Goal: Information Seeking & Learning: Learn about a topic

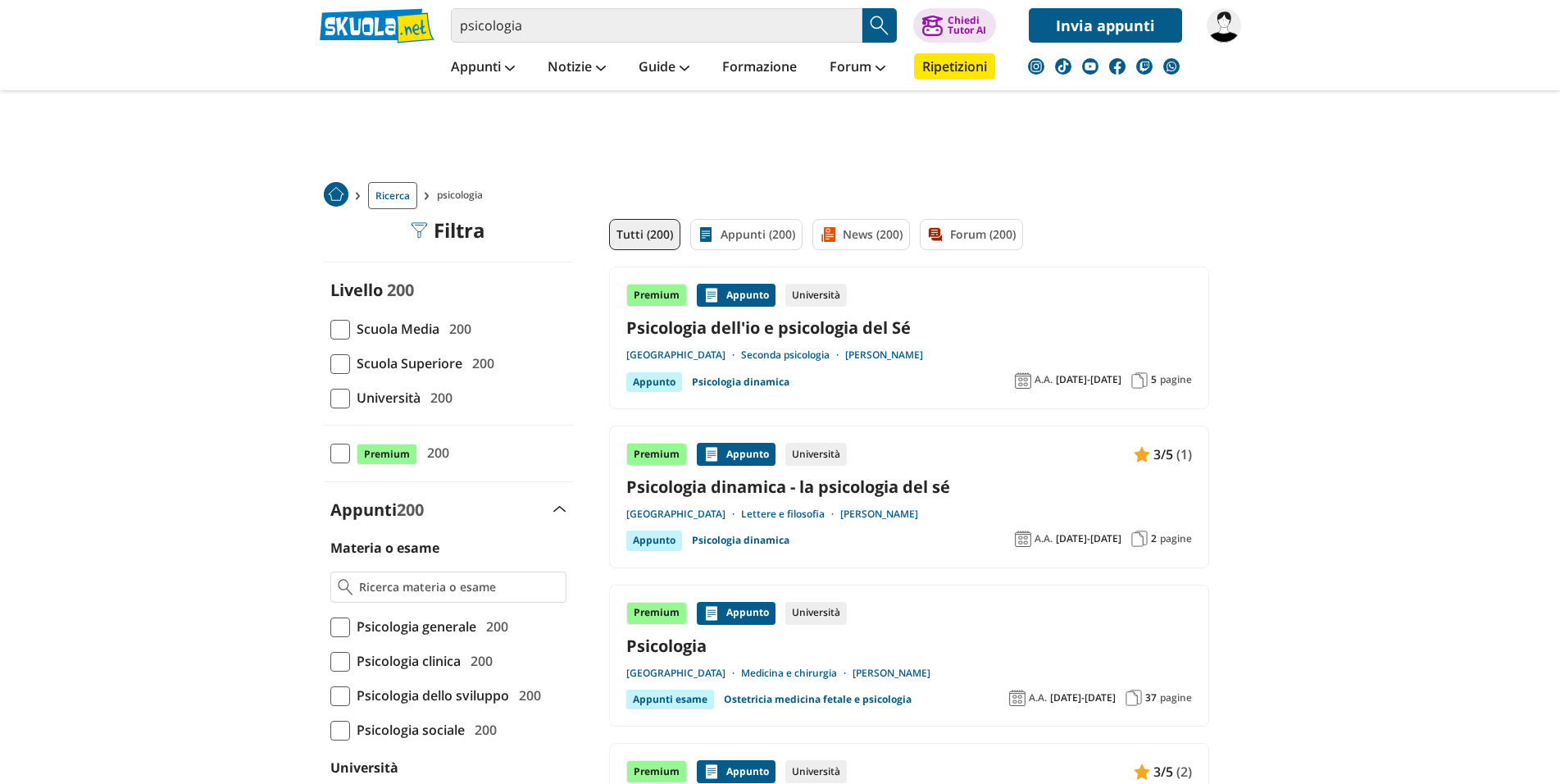
scroll to position [177, 0]
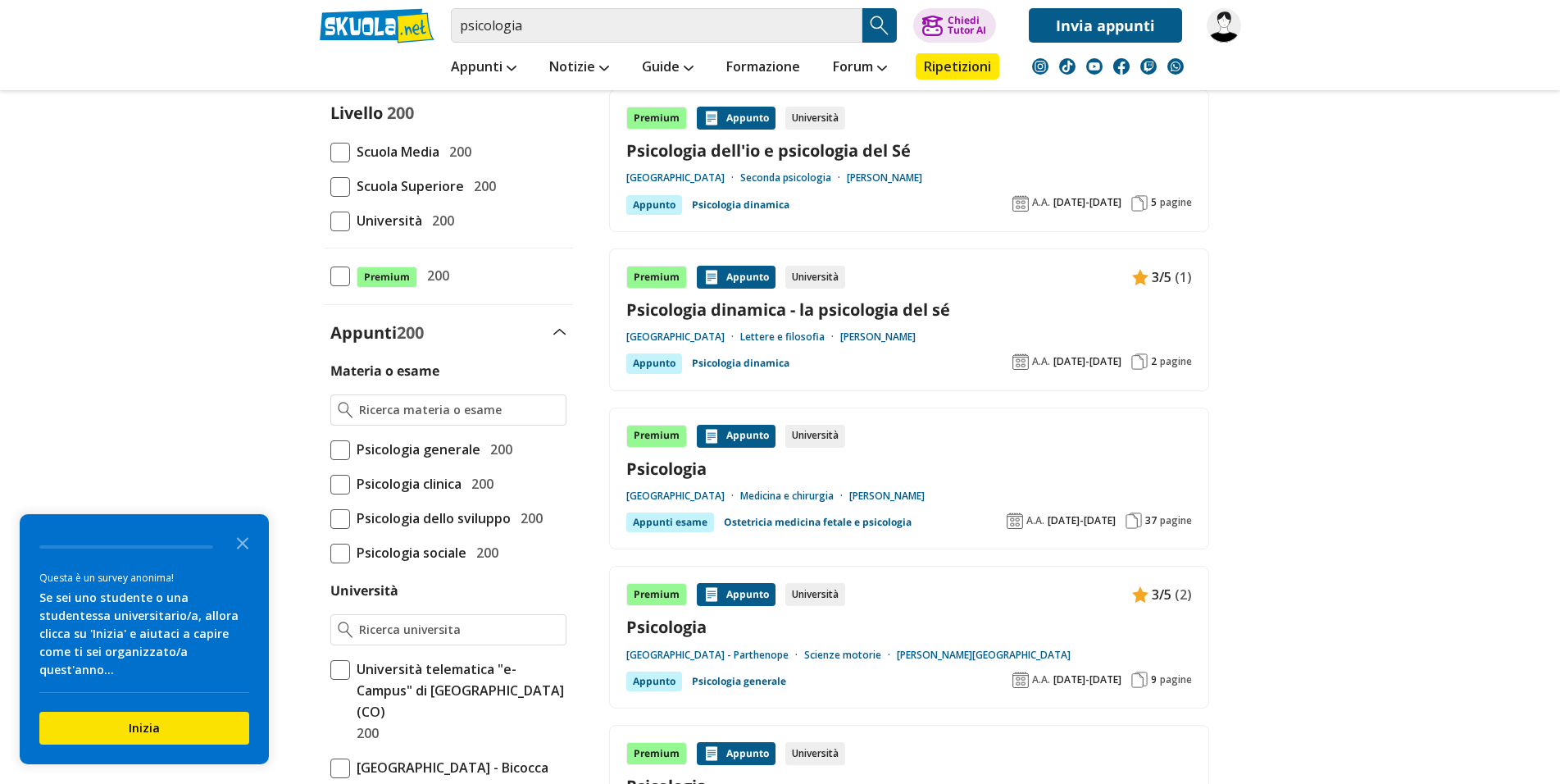
click at [671, 521] on div "Appunti esame" at bounding box center [669, 522] width 88 height 20
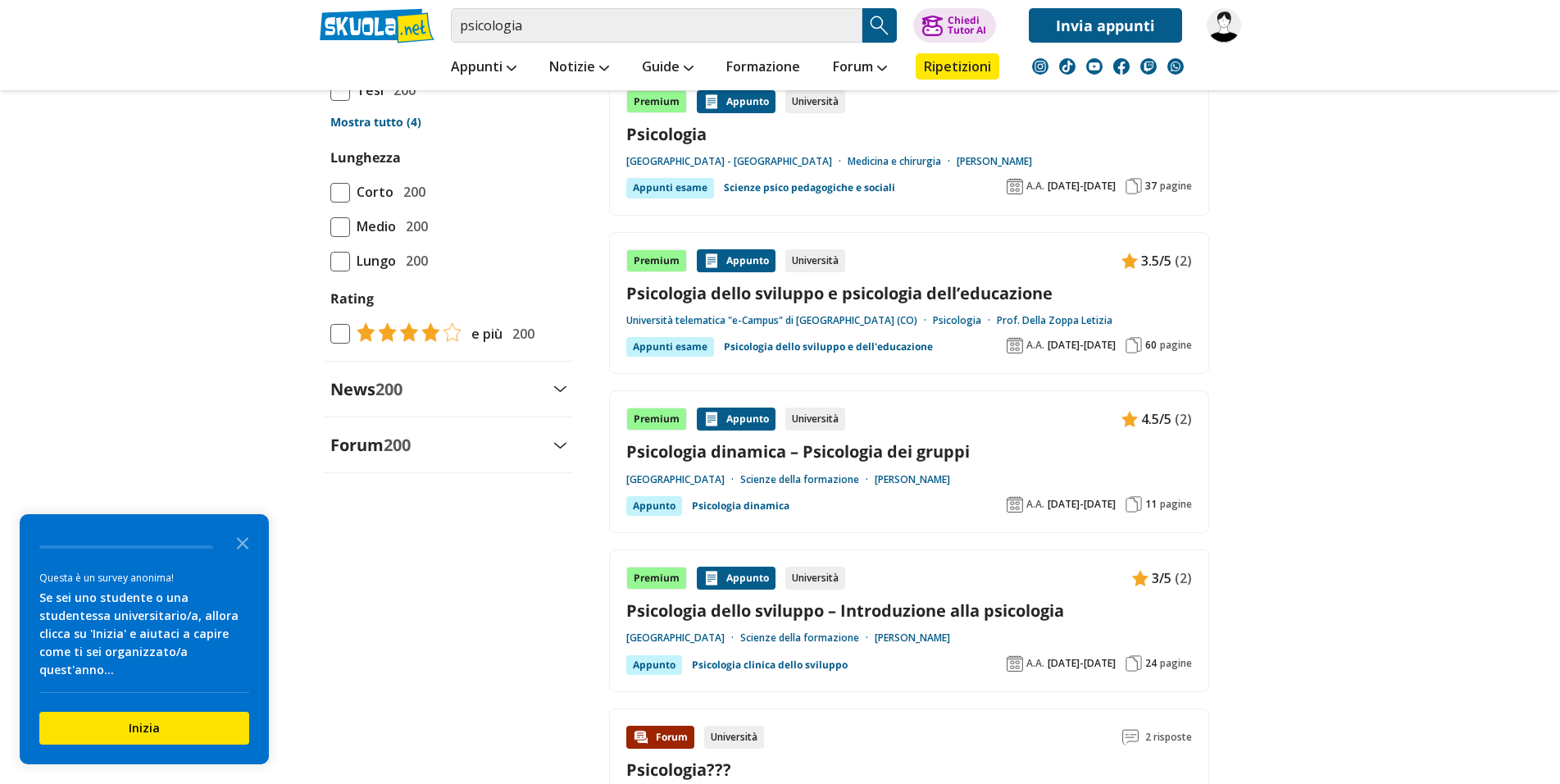
scroll to position [2124, 0]
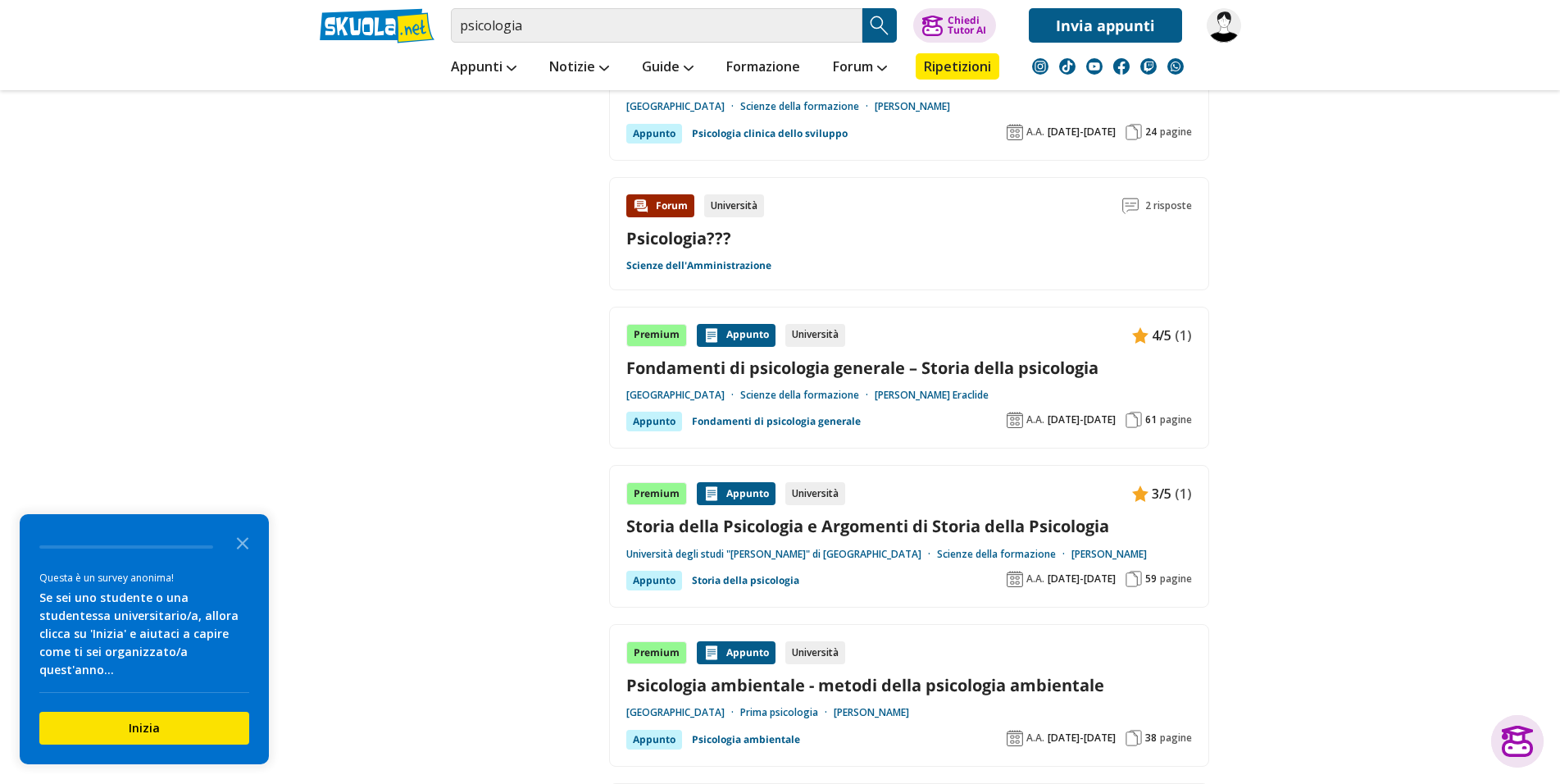
click at [1173, 419] on span "pagine" at bounding box center [1175, 419] width 32 height 14
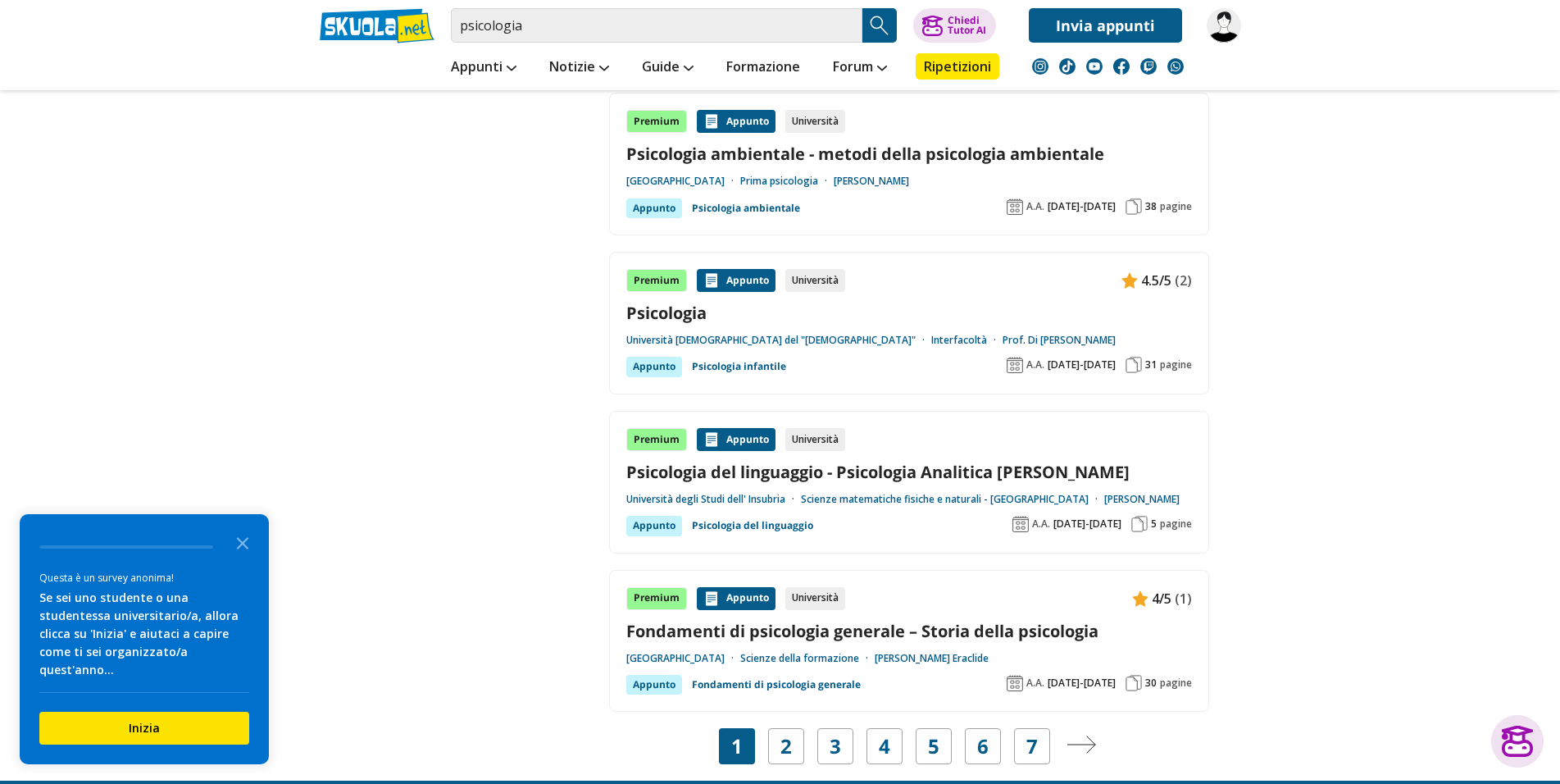
scroll to position [2833, 0]
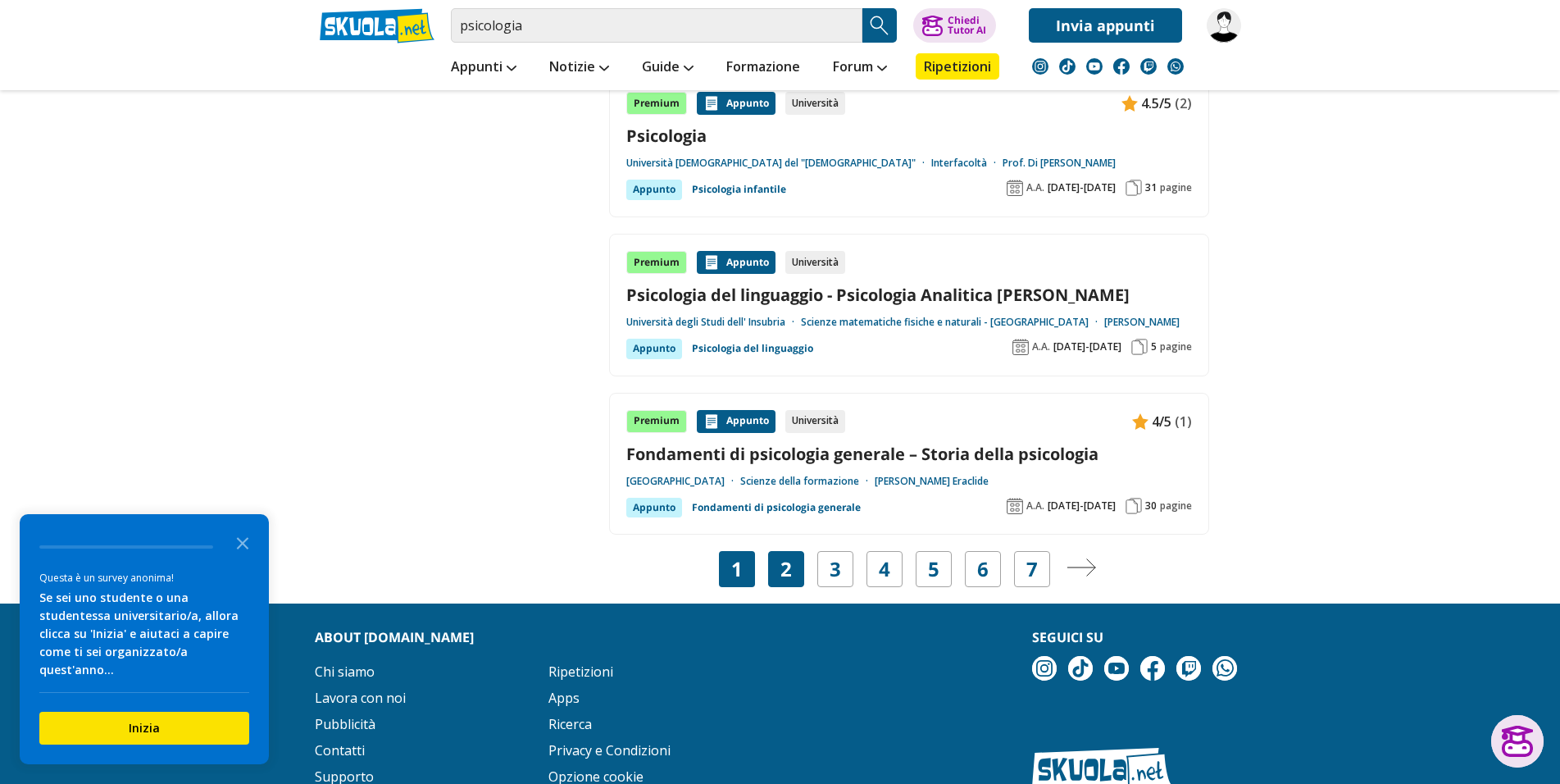
click at [784, 558] on link "2" at bounding box center [786, 568] width 12 height 23
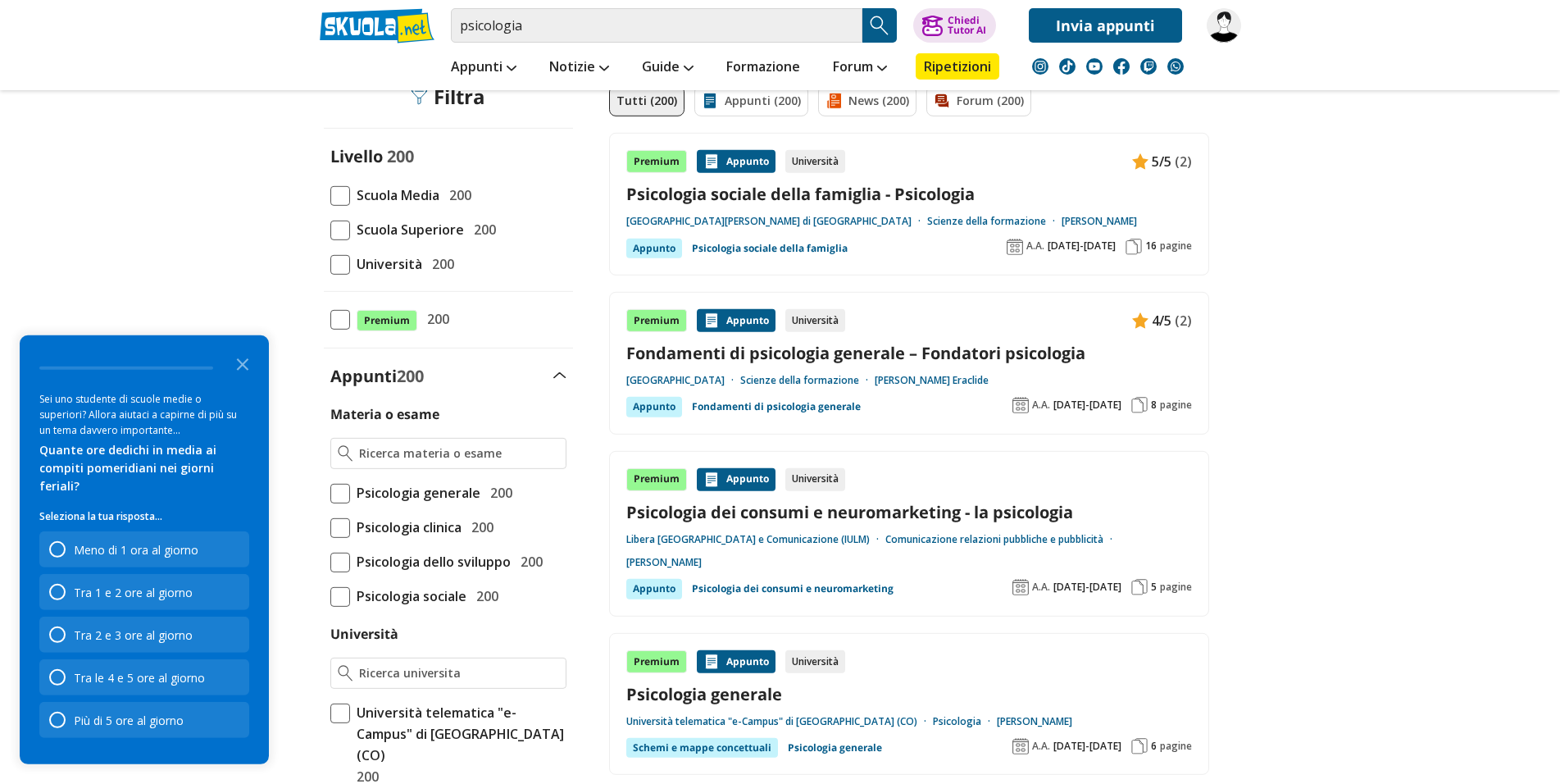
scroll to position [266, 0]
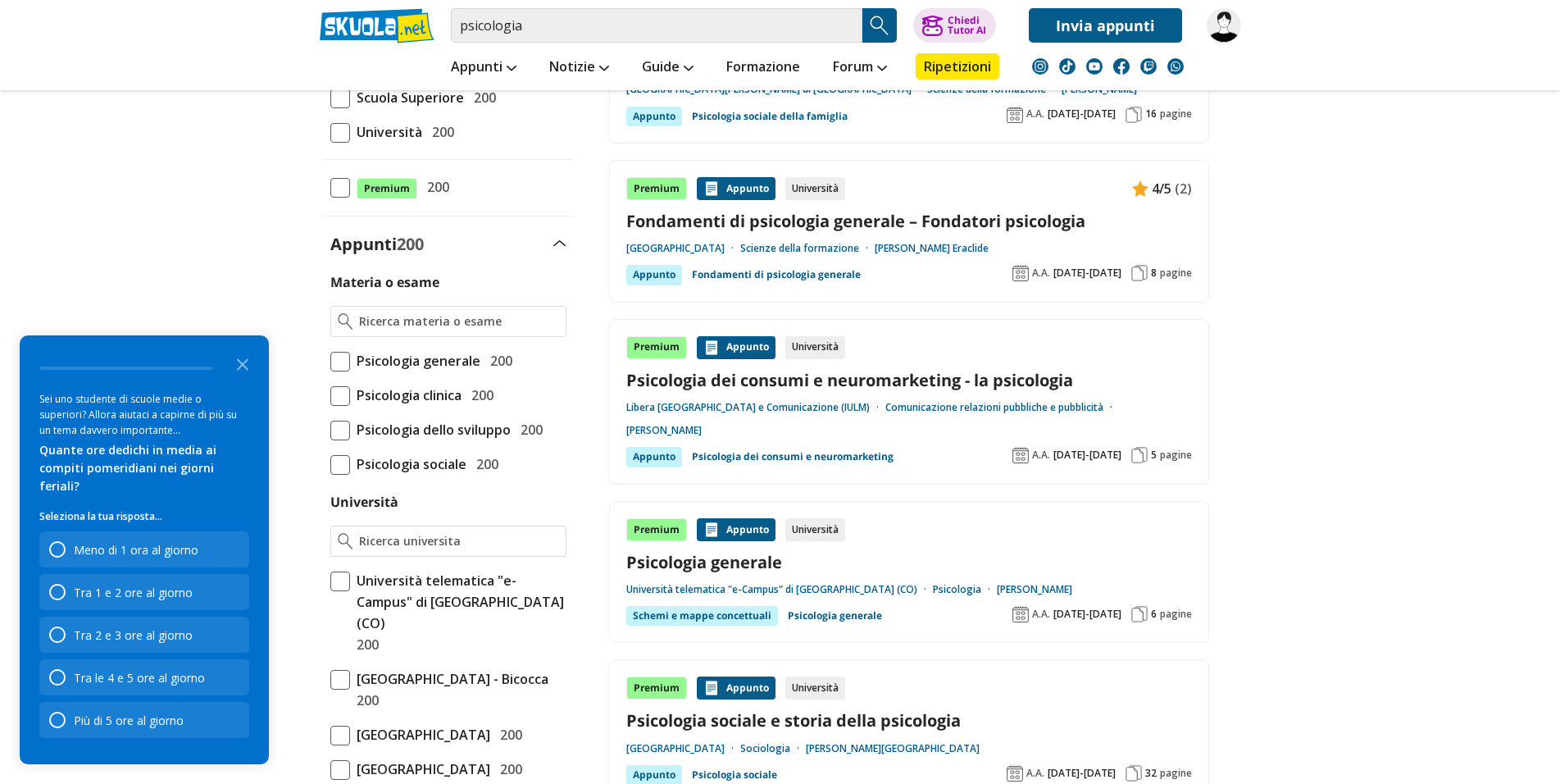
click at [715, 613] on div "Schemi e mappe concettuali" at bounding box center [702, 616] width 152 height 20
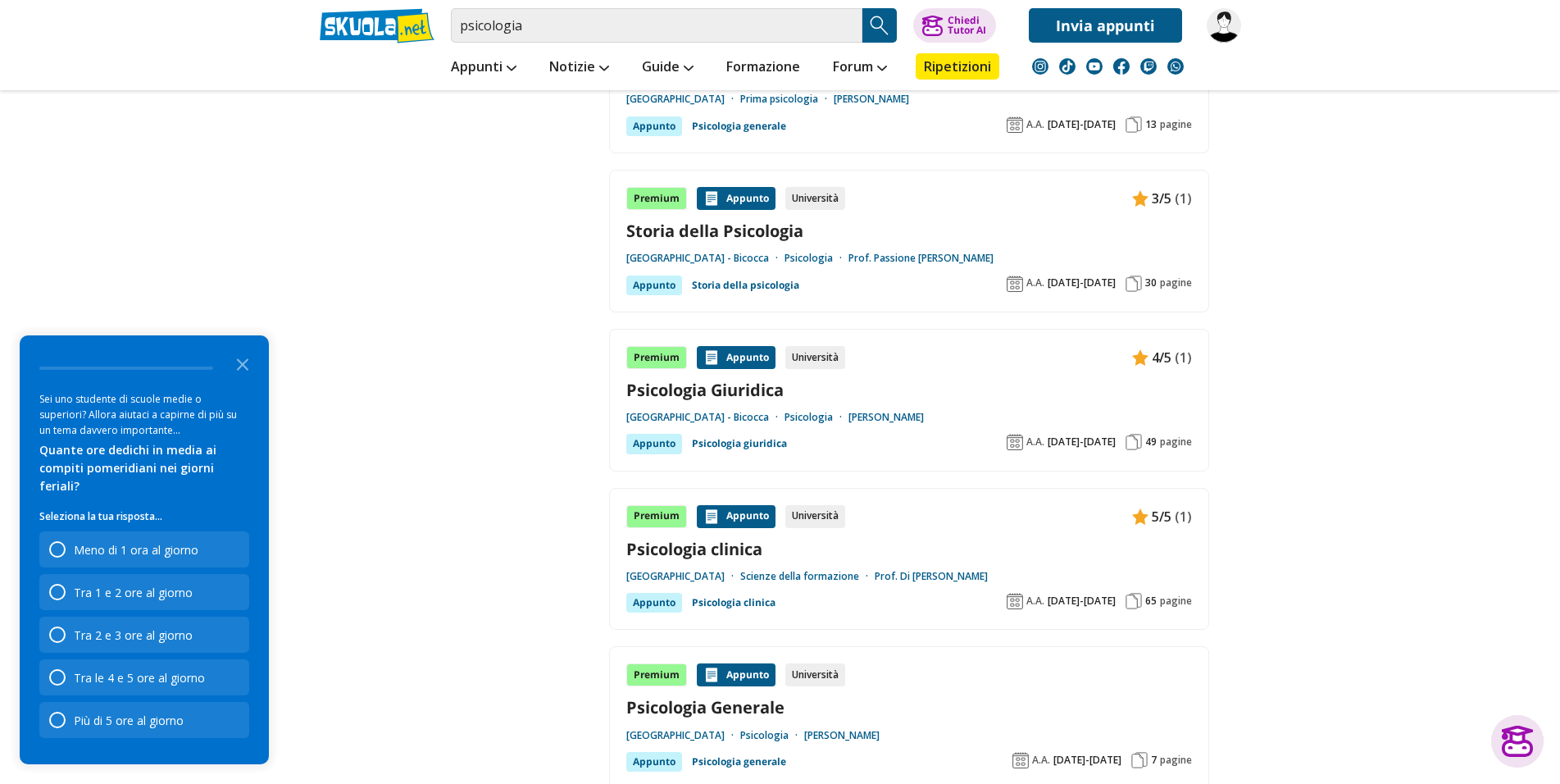
scroll to position [2833, 0]
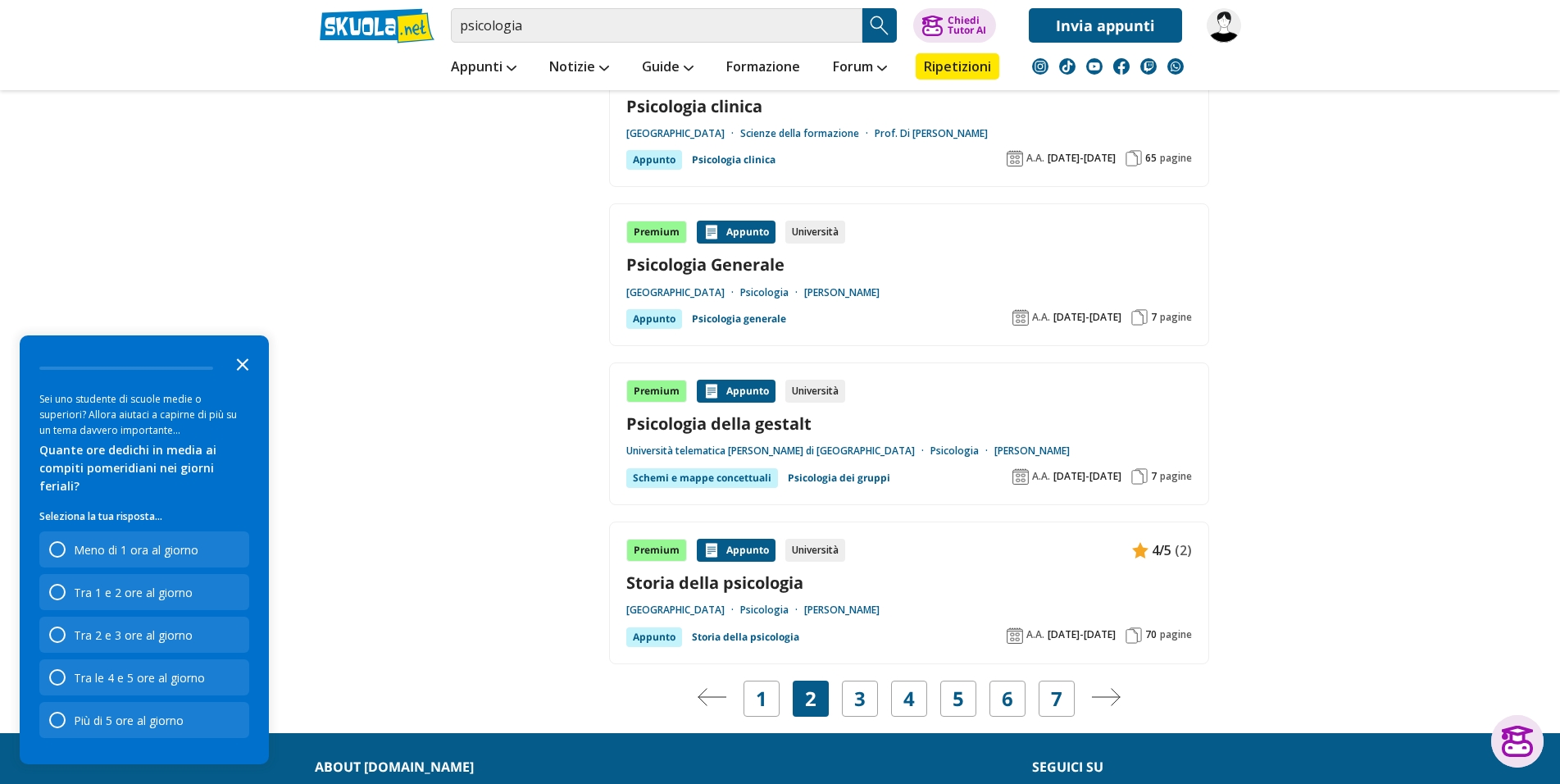
click at [246, 378] on icon "Close the survey" at bounding box center [242, 363] width 33 height 33
